Goal: Task Accomplishment & Management: Manage account settings

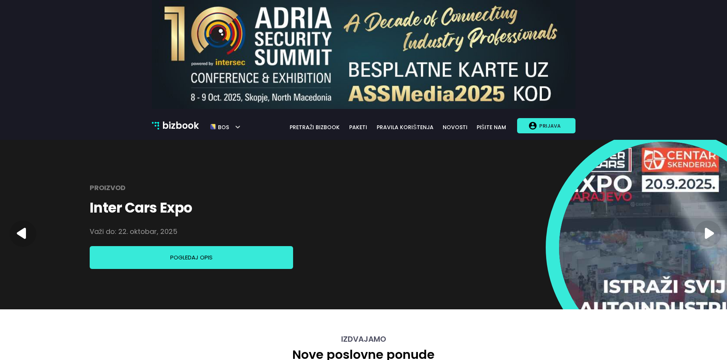
click at [545, 129] on p "Prijava" at bounding box center [549, 126] width 27 height 14
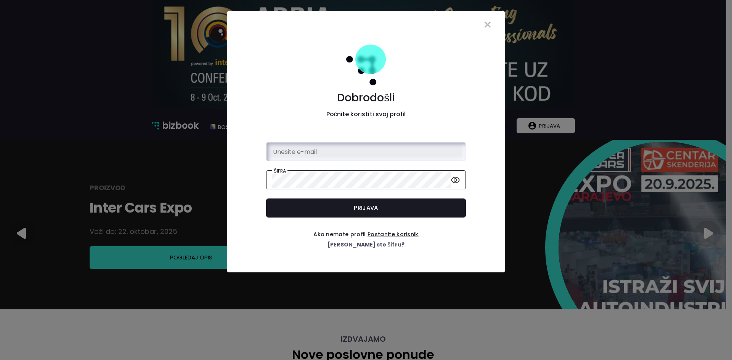
type input "[PERSON_NAME][EMAIL_ADDRESS][DOMAIN_NAME]"
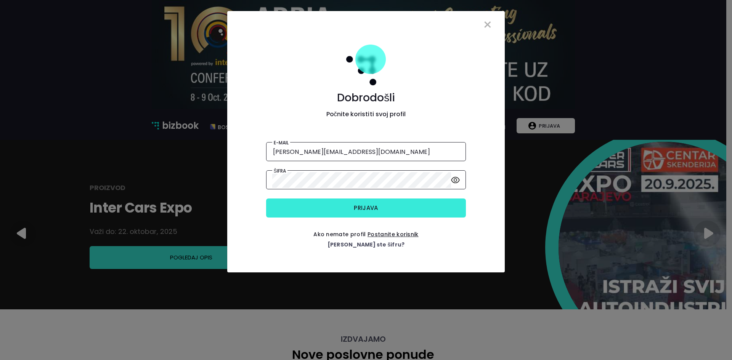
click at [350, 214] on button "Prijava" at bounding box center [366, 208] width 200 height 19
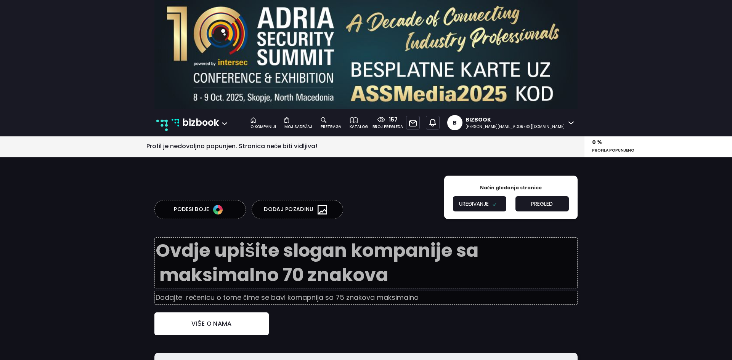
type textarea "B2B platforma za umrežavanje i promociju"
type input "Digitalni pregled stanja tržišta."
type input "Šta je Bizbook?"
type textarea "Bizbook je jedinstvena B2B poslovna platforma na kojoj postavljate ponude Vaše …"
type input "Kreirajte profil svoje kompanije"
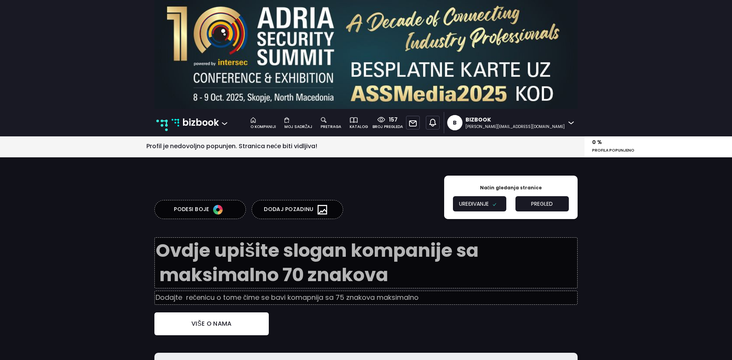
type textarea "Za svaku kompaniju postoji kategorija. Izaberite onu koja najbolje odgovara pos…"
type input "Koristite mogućnost personalizacije"
type textarea "Odlučite šta je trenutno važno za [PERSON_NAME] kompaniju i navedite to na svom…"
type input "Pronađite partnere"
type textarea "Upotrijebite naš pretraživač za traženje dobavljača, proizvođača, pružatelja us…"
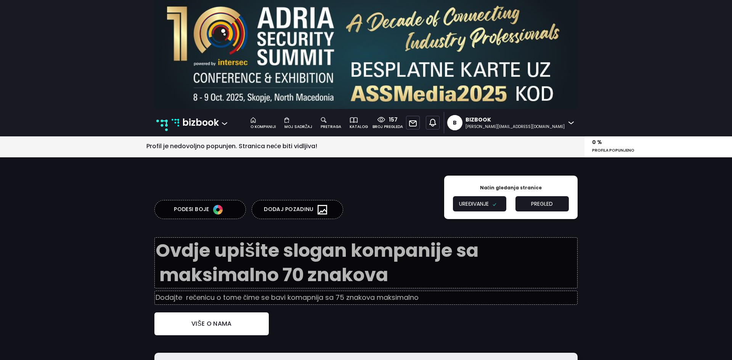
type input "Komunicirajte s lakoćom"
type textarea "Povećajte produktivnost vaše kompanije komunikacijom koji vam daje ono što vam …"
type input "Predstavite se, istražujte, sarađujte!"
type textarea "Razmjenjujte znanje i iskustvo sa svojim poslovnim partnerima radi međusobnog r…"
type input "Poslujte pametno"
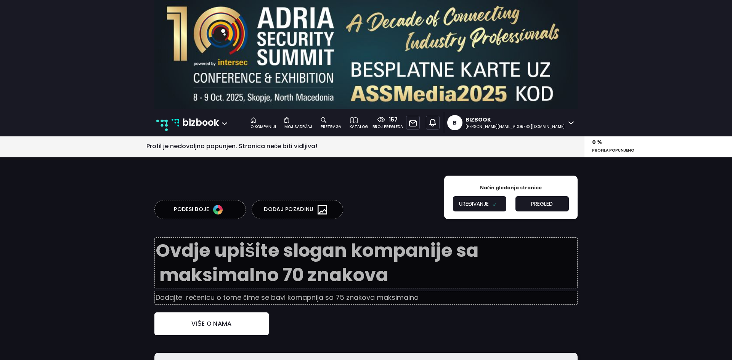
type textarea "Podržavamo i stvaramo prilike za zaključivanje poslovnih ugovora."
type input "Predstavite se, istražujte, sarađujte!"
type textarea "Razmjenjujte znanje i iskustvo sa svojim poslovnim partnerima radi međusobnog r…"
type input "Klijenti o nama"
type textarea "Bizbook je najinovativniji online proizvod koji se mogao desiti regionalnom trž…"
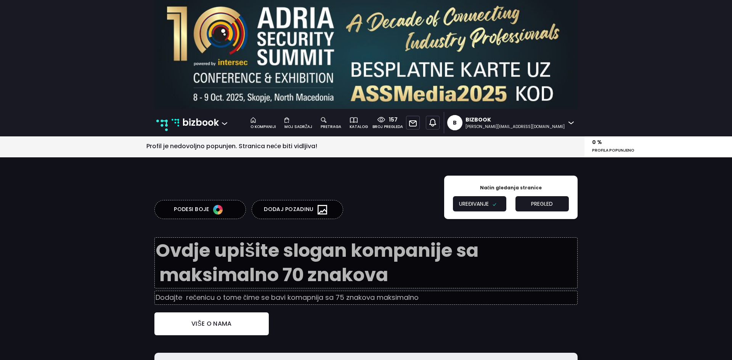
type input "[PERSON_NAME]"
type input "eXtea d.o.o."
type textarea "If you understand the Bizbook concept, jobs will come to you. I believe that ou…"
type input "[PERSON_NAME]"
type input "OWNER/o.d. Manifestacije"
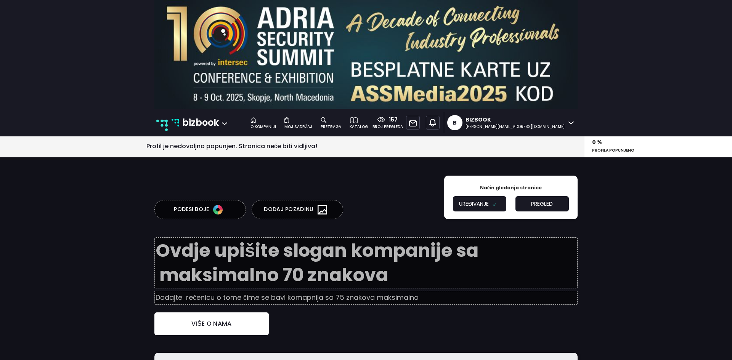
type textarea "Kvalitetna prezentacija najbitniji je dio marketinga. Naš moto je SIGURAN PARTN…"
type input "[PERSON_NAME]"
type input "direktor/Sin Cro Er d.o.o."
type input "Bizbook d.o.o."
type input "[GEOGRAPHIC_DATA]"
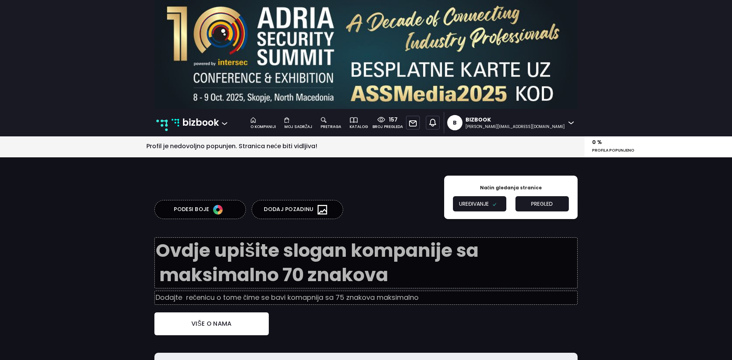
type input "[GEOGRAPHIC_DATA]"
type input "4202754130004"
type input "[PHONE_NUMBER]"
type input "[EMAIL_ADDRESS][DOMAIN_NAME]"
type input "[DOMAIN_NAME]"
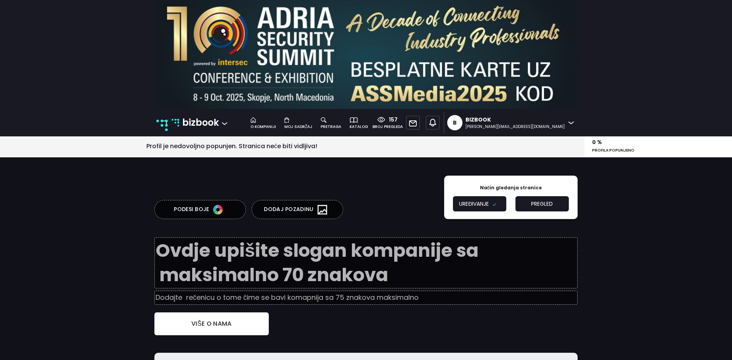
type input "[URL][DOMAIN_NAME][DOMAIN_NAME]"
type input "[URL][DOMAIN_NAME]"
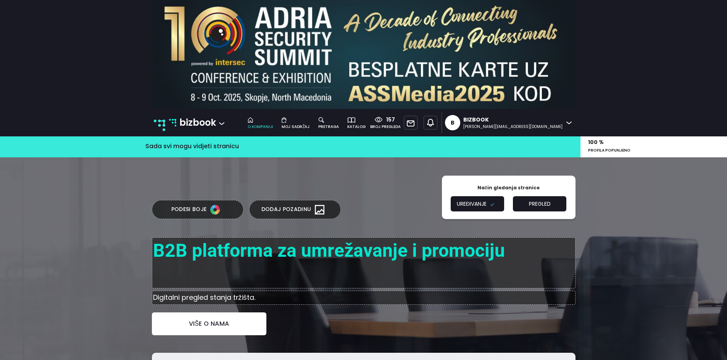
scroll to position [89, 0]
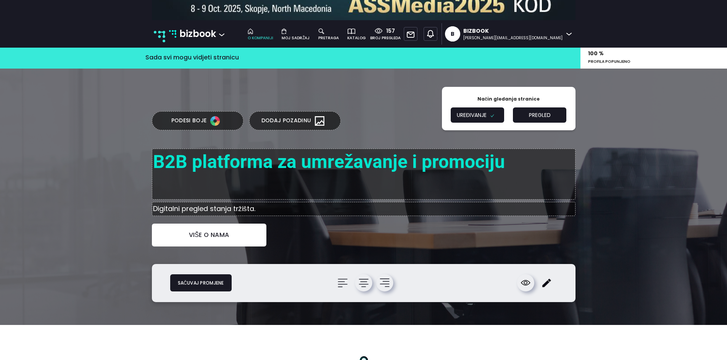
click at [350, 214] on input "Digitalni pregled stanja tržišta." at bounding box center [363, 209] width 423 height 14
click at [195, 40] on p "bizbook" at bounding box center [197, 34] width 37 height 14
